Goal: Transaction & Acquisition: Purchase product/service

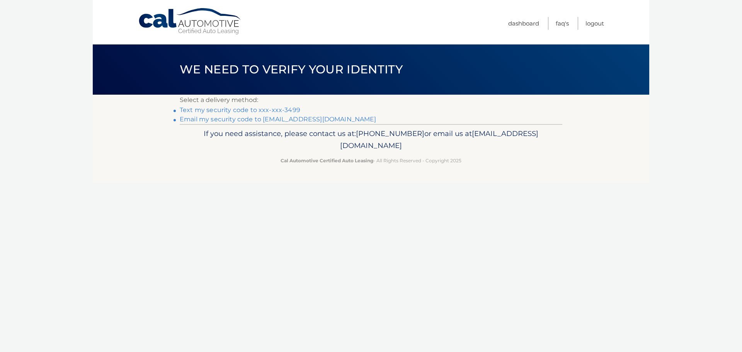
click at [318, 118] on link "Email my security code to [EMAIL_ADDRESS][DOMAIN_NAME]" at bounding box center [278, 119] width 197 height 7
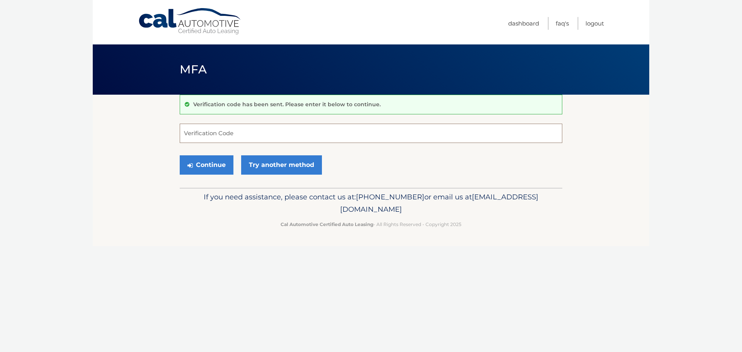
paste input "926946"
click at [209, 164] on button "Continue" at bounding box center [207, 164] width 54 height 19
click at [240, 135] on input "926946" at bounding box center [371, 133] width 383 height 19
type input "926946"
click at [194, 163] on button "Continue" at bounding box center [207, 164] width 54 height 19
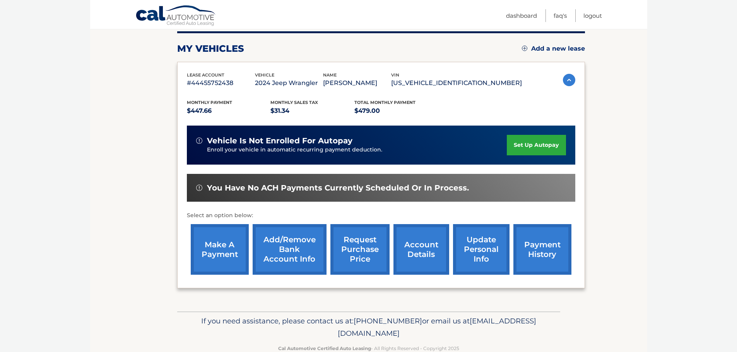
scroll to position [116, 0]
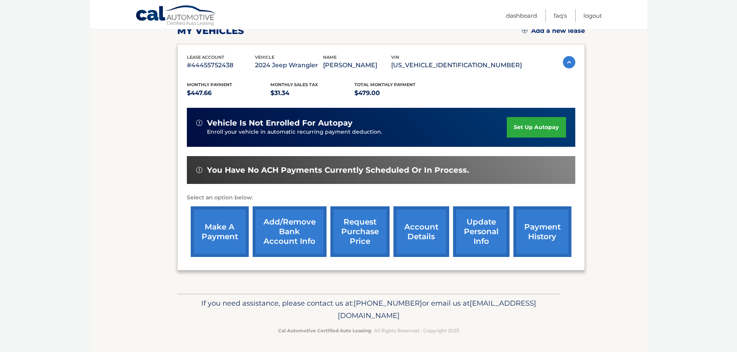
click at [221, 229] on link "make a payment" at bounding box center [220, 231] width 58 height 51
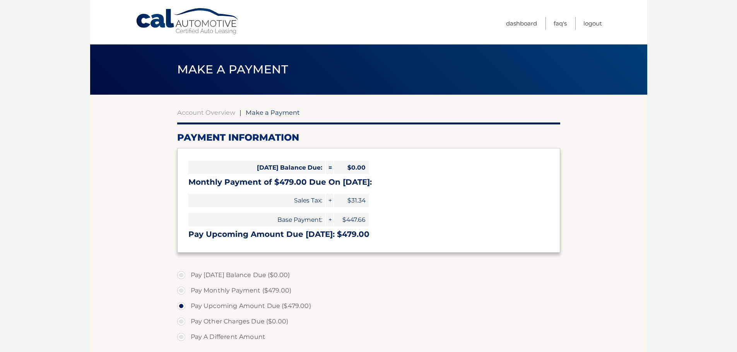
select select "NjkzMTIxYzYtZGZjMC00NjE5LWEyODMtYjQ2N2U1OWRjYmU0"
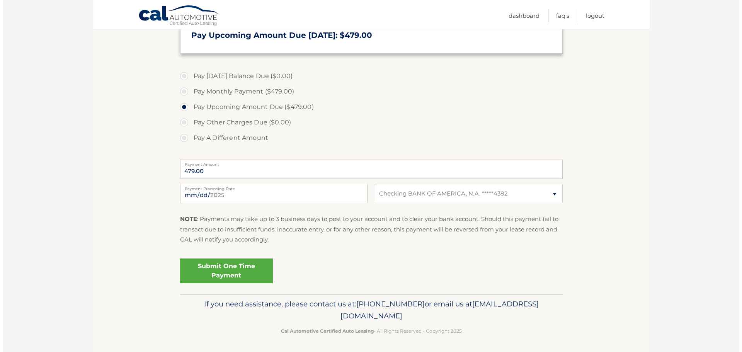
scroll to position [200, 0]
click at [242, 264] on link "Submit One Time Payment" at bounding box center [223, 269] width 93 height 25
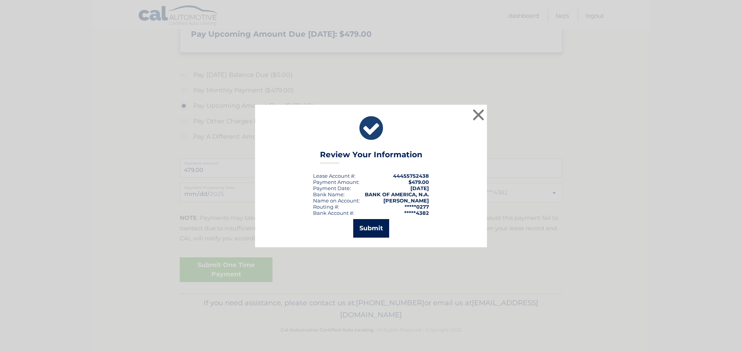
click at [379, 228] on button "Submit" at bounding box center [371, 228] width 36 height 19
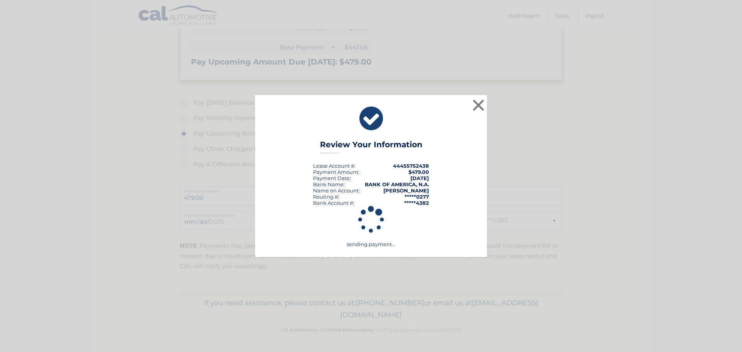
scroll to position [172, 0]
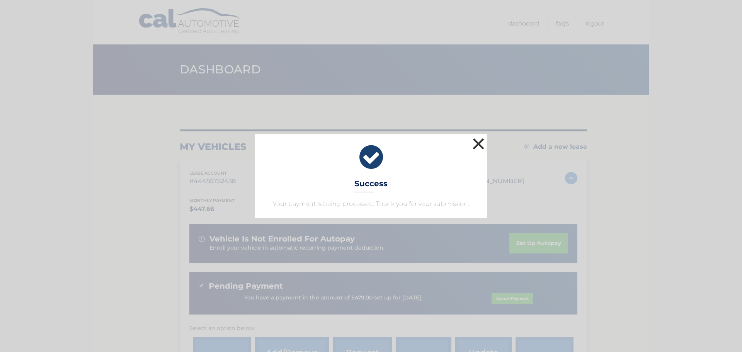
click at [477, 145] on button "×" at bounding box center [478, 143] width 15 height 15
